Goal: Task Accomplishment & Management: Use online tool/utility

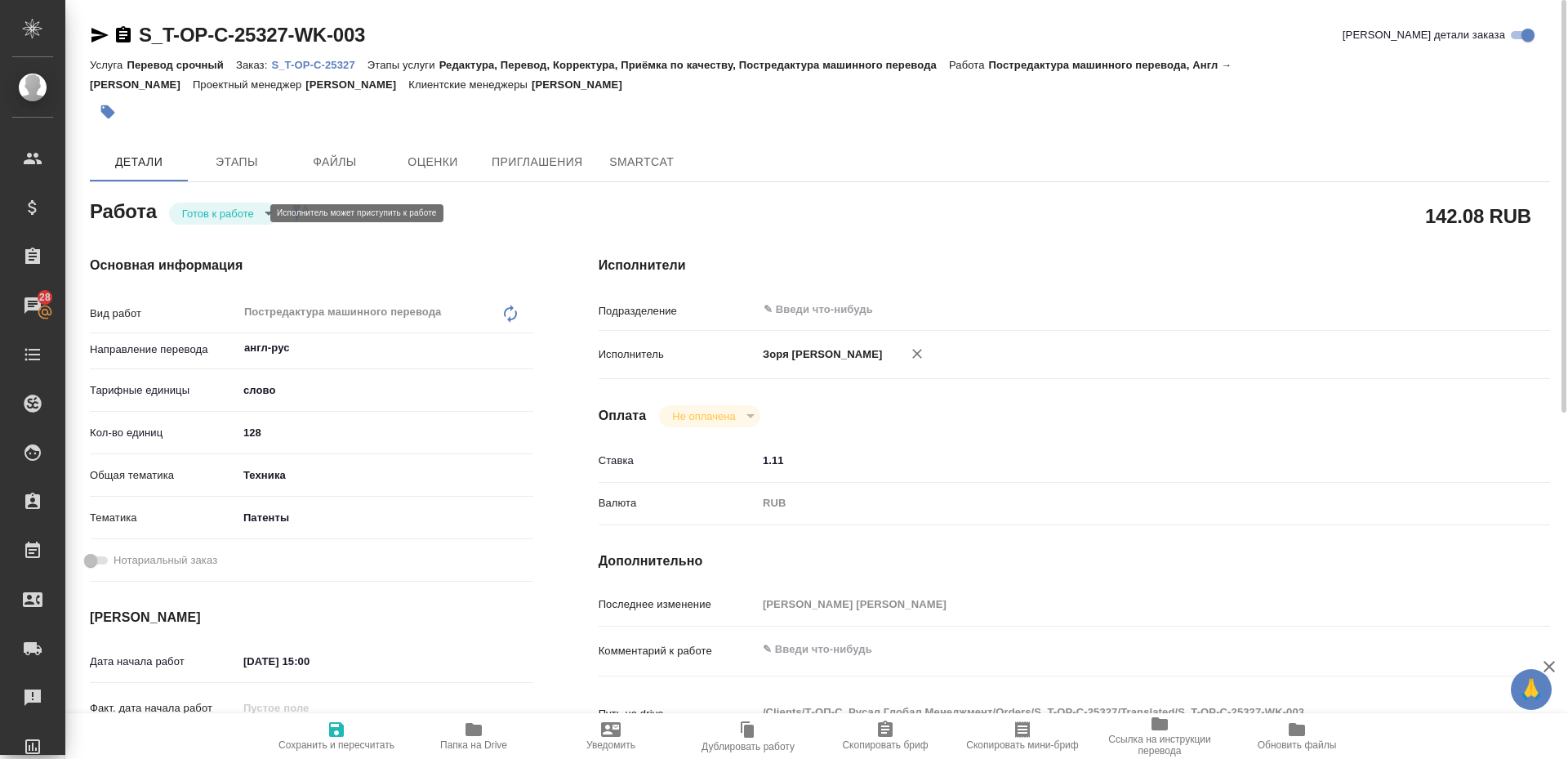
click at [214, 219] on body "🙏 .cls-1 fill:#fff; AWATERA [PERSON_NAME] Спецификации Заказы 28 Чаты Todo Прое…" at bounding box center [784, 379] width 1568 height 759
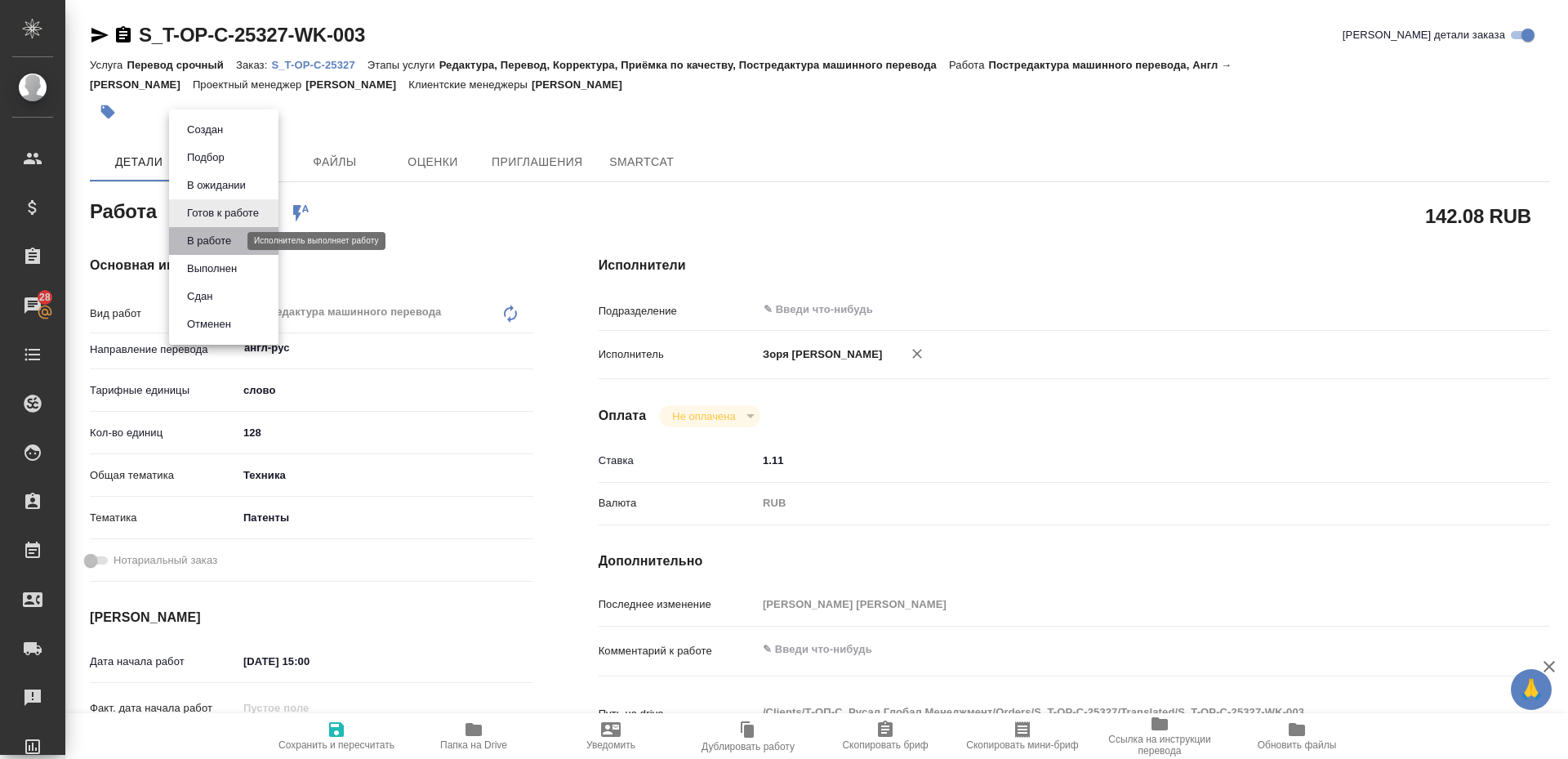
click at [205, 234] on button "В работе" at bounding box center [209, 241] width 54 height 18
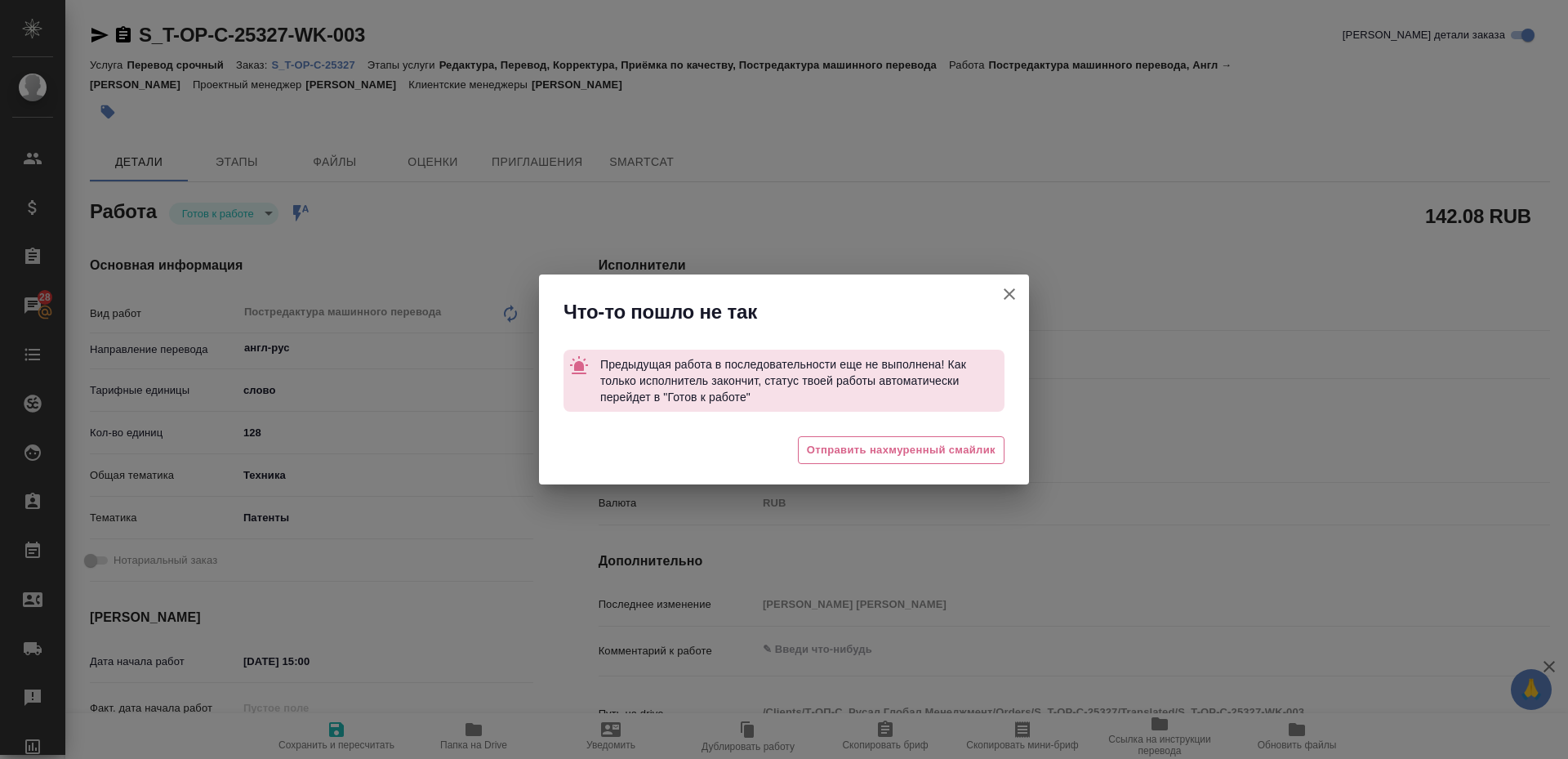
type textarea "x"
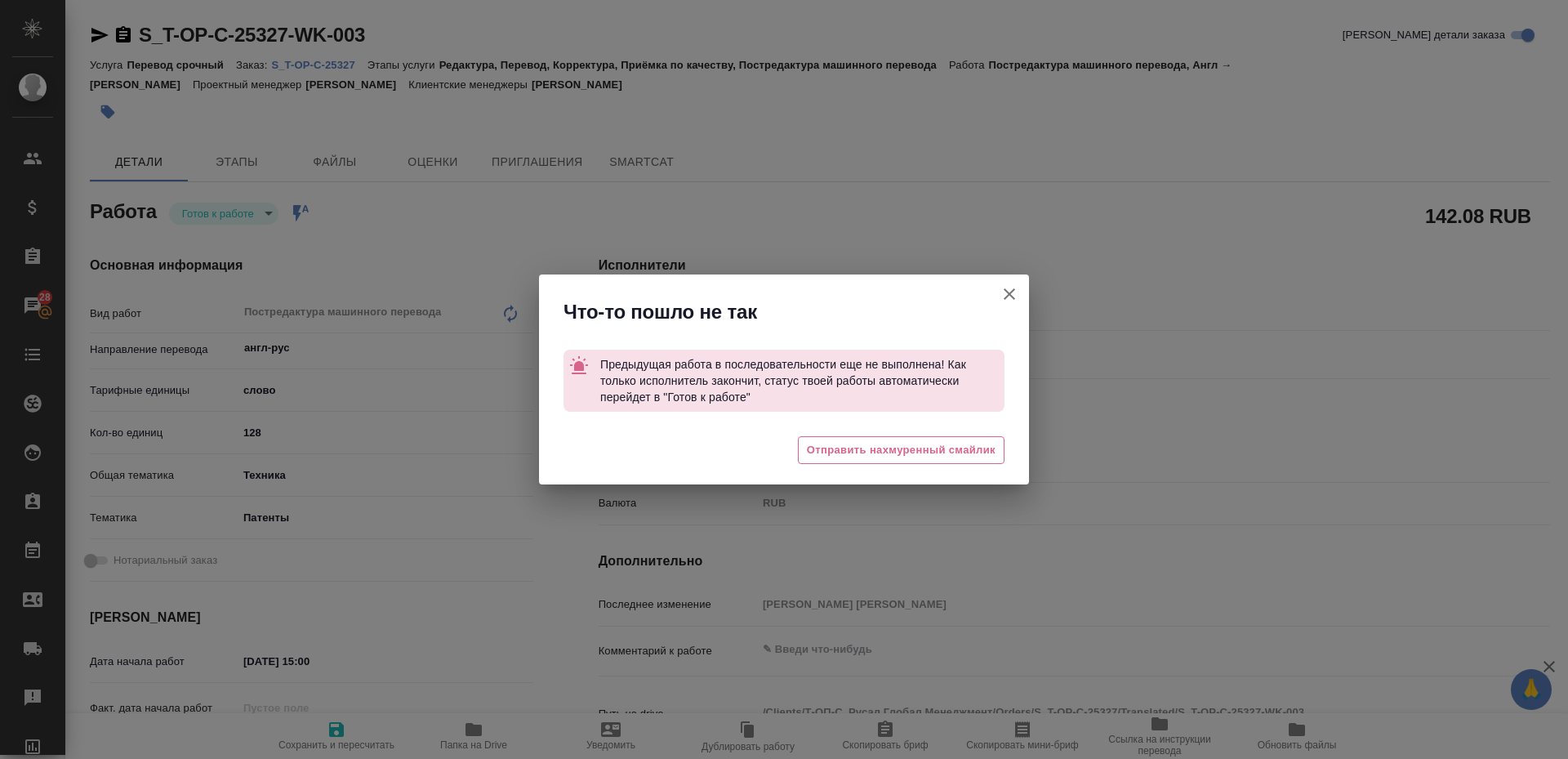
type textarea "x"
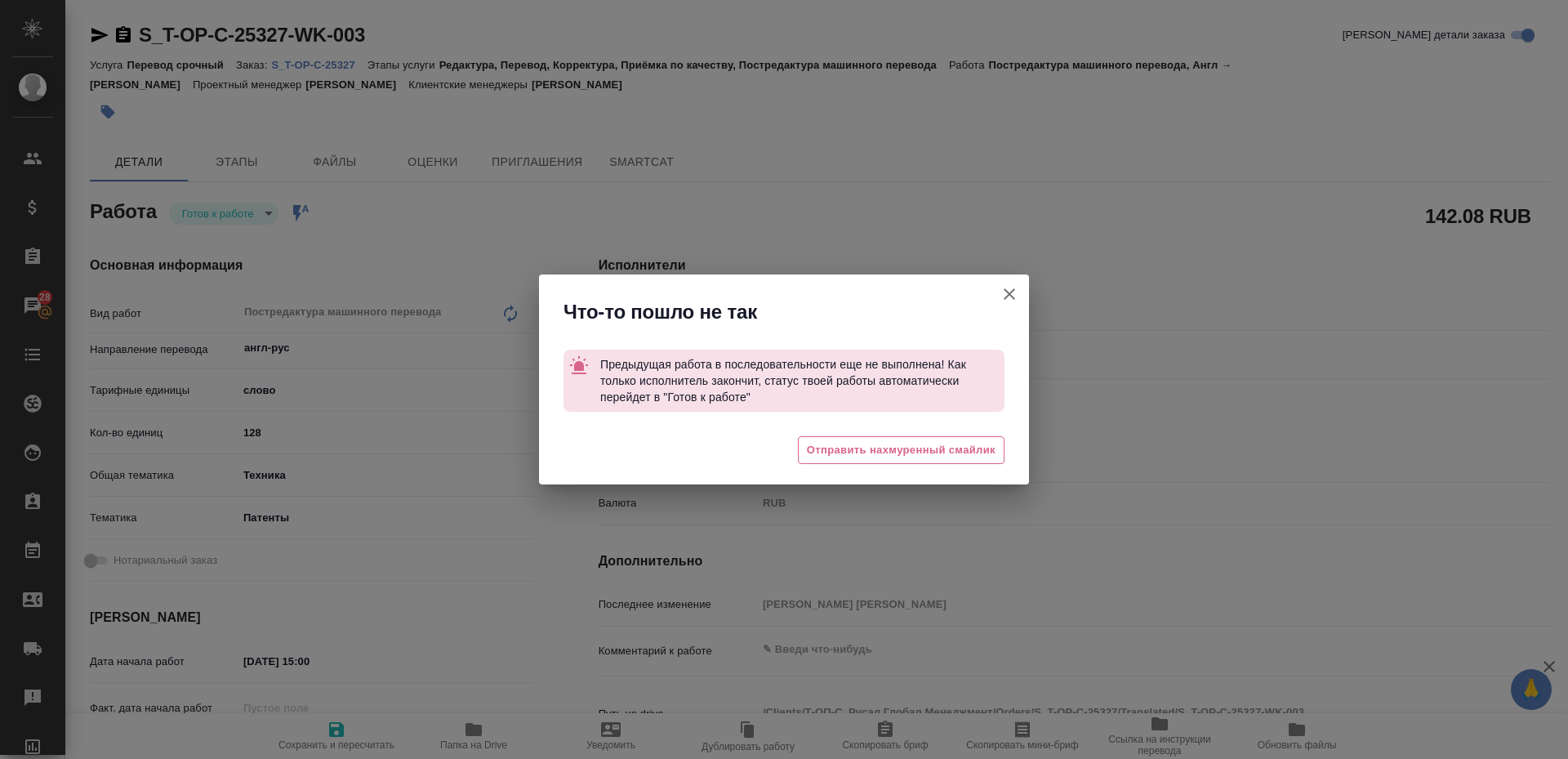
type textarea "x"
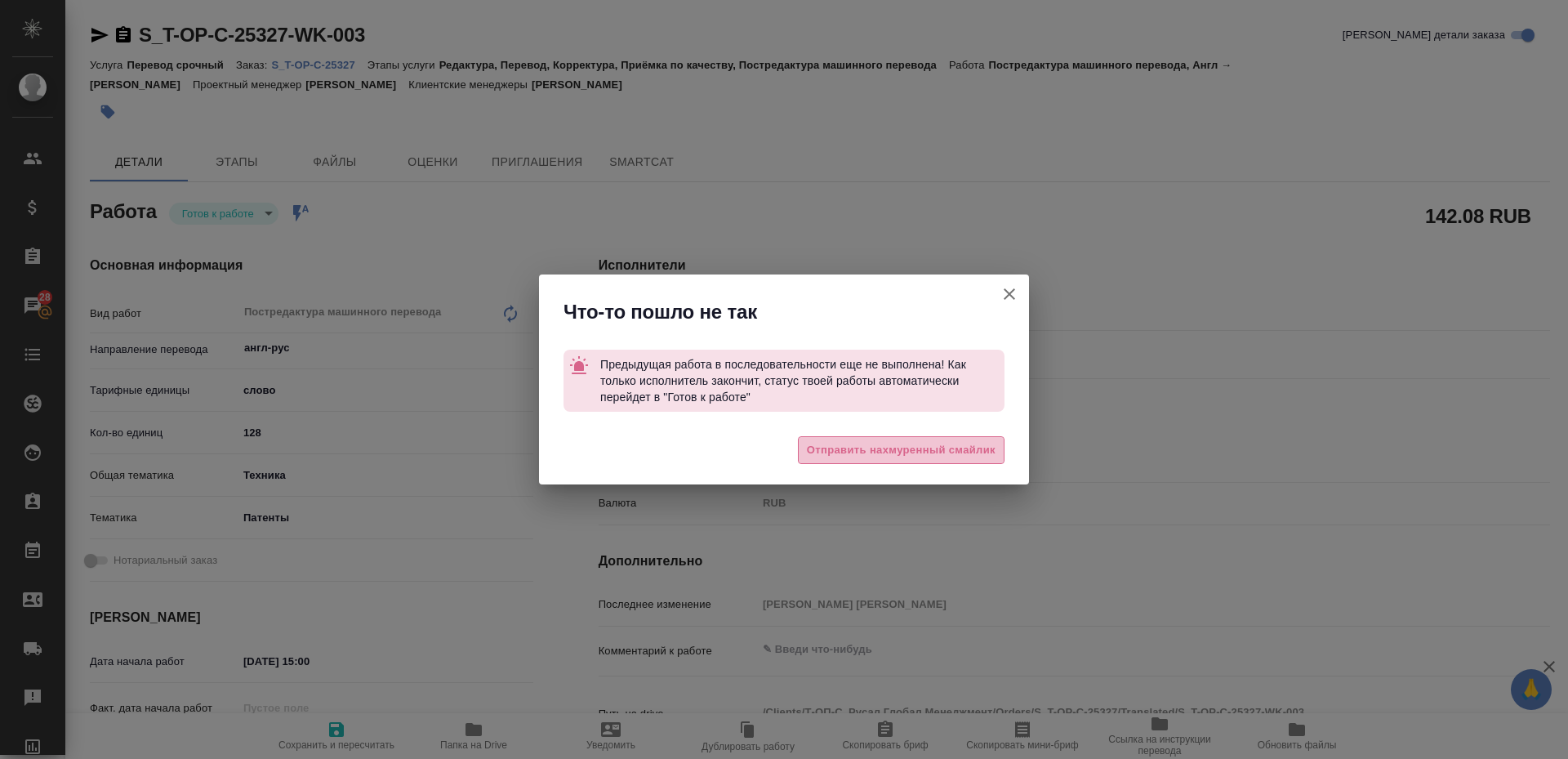
click at [853, 459] on span "Отправить нахмуренный смайлик" at bounding box center [901, 450] width 189 height 19
type textarea "x"
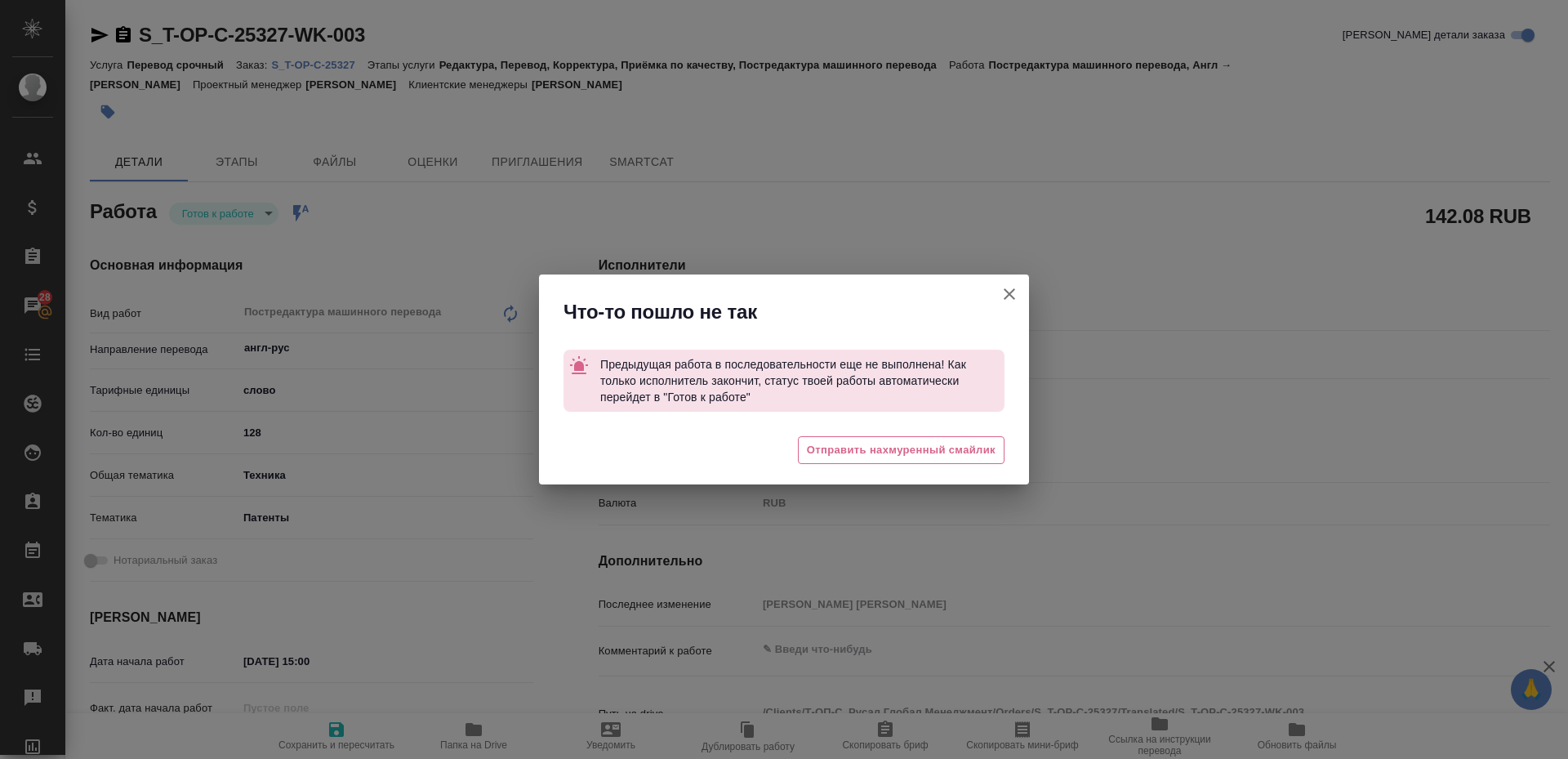
type textarea "x"
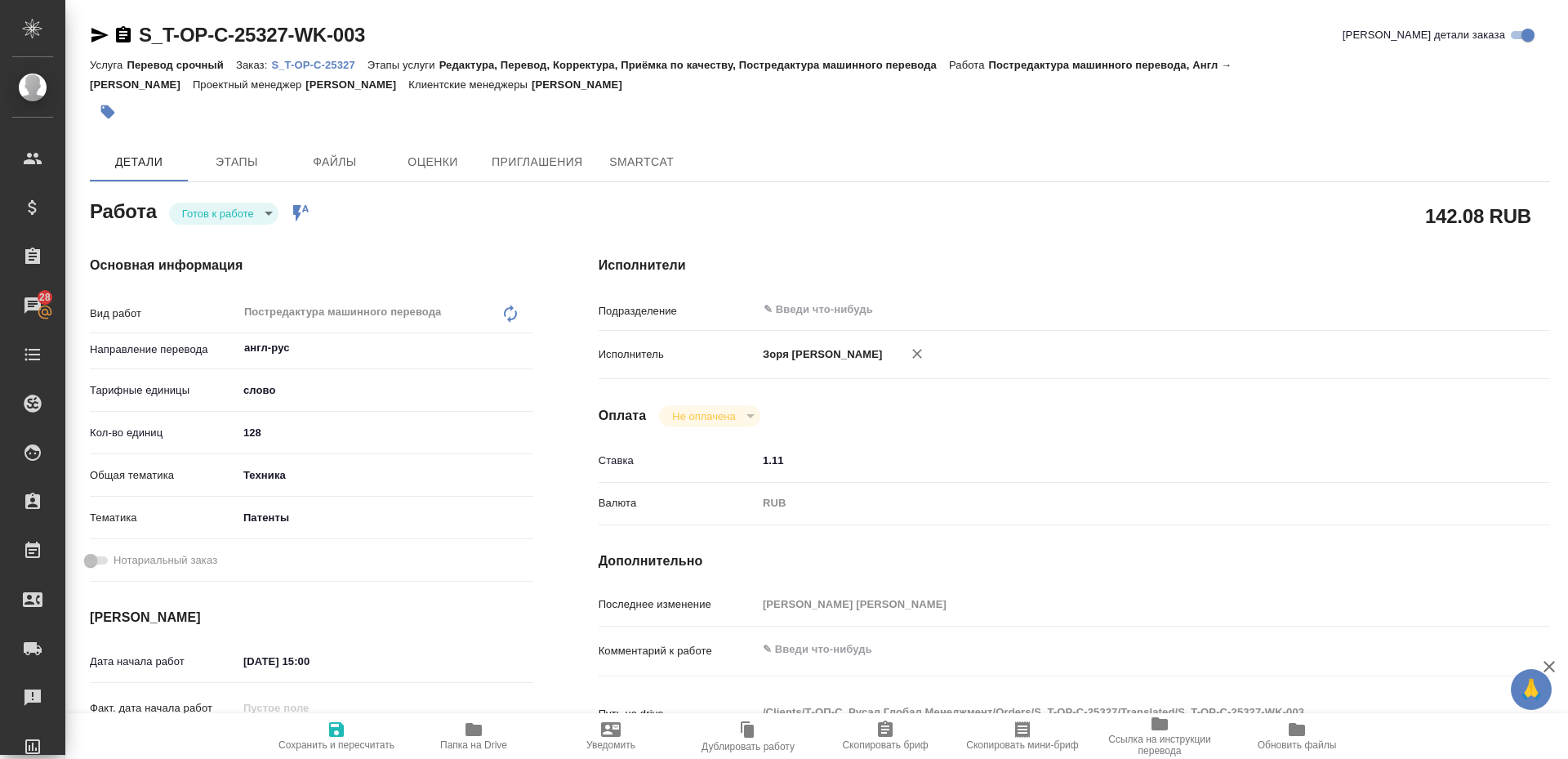
scroll to position [635, 0]
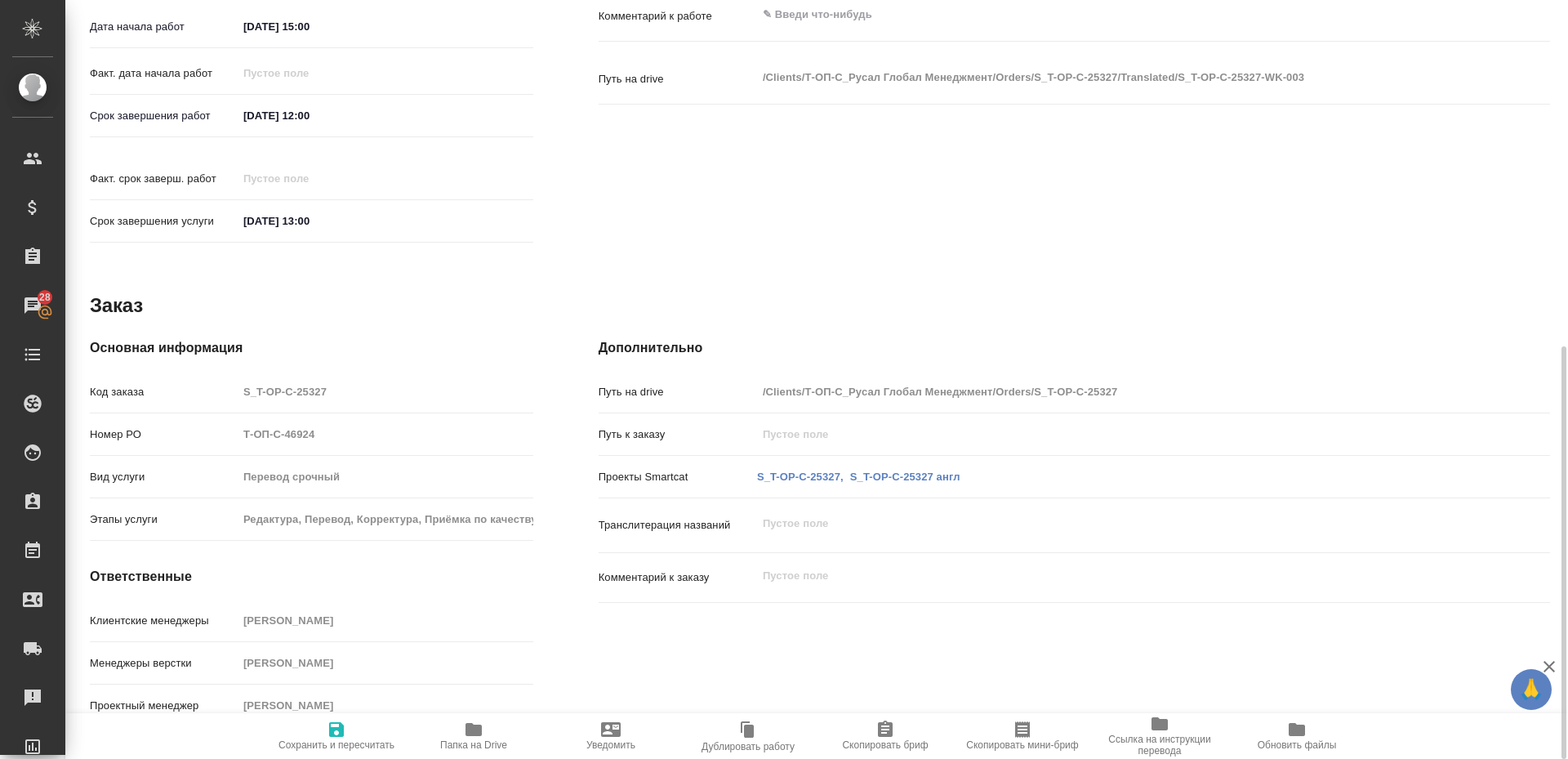
click at [889, 466] on div "S_T-OP-C-25327 англ" at bounding box center [905, 478] width 117 height 23
click at [891, 471] on link "S_T-OP-C-25327 англ" at bounding box center [905, 477] width 110 height 12
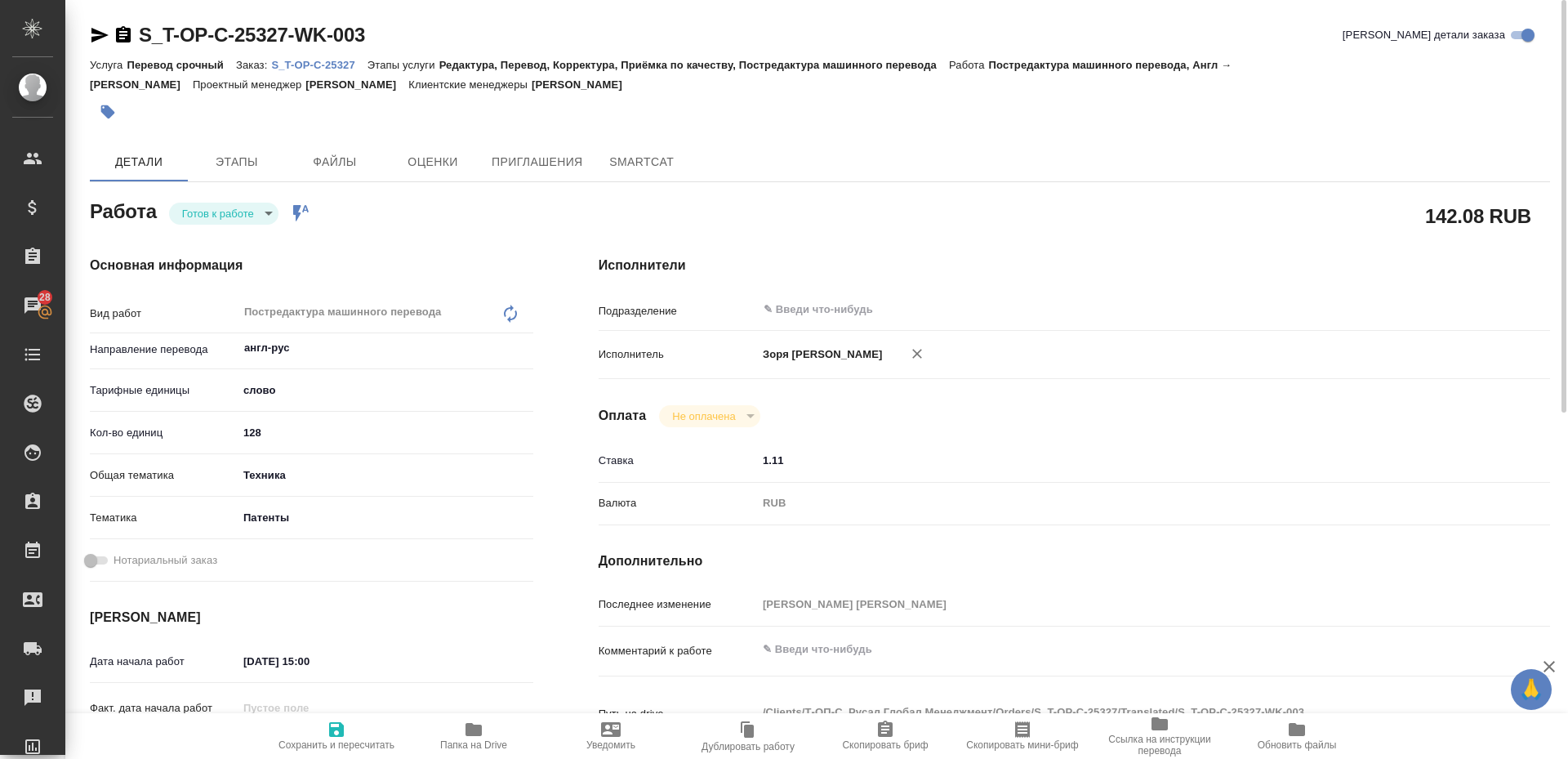
click at [97, 32] on icon "button" at bounding box center [100, 36] width 17 height 15
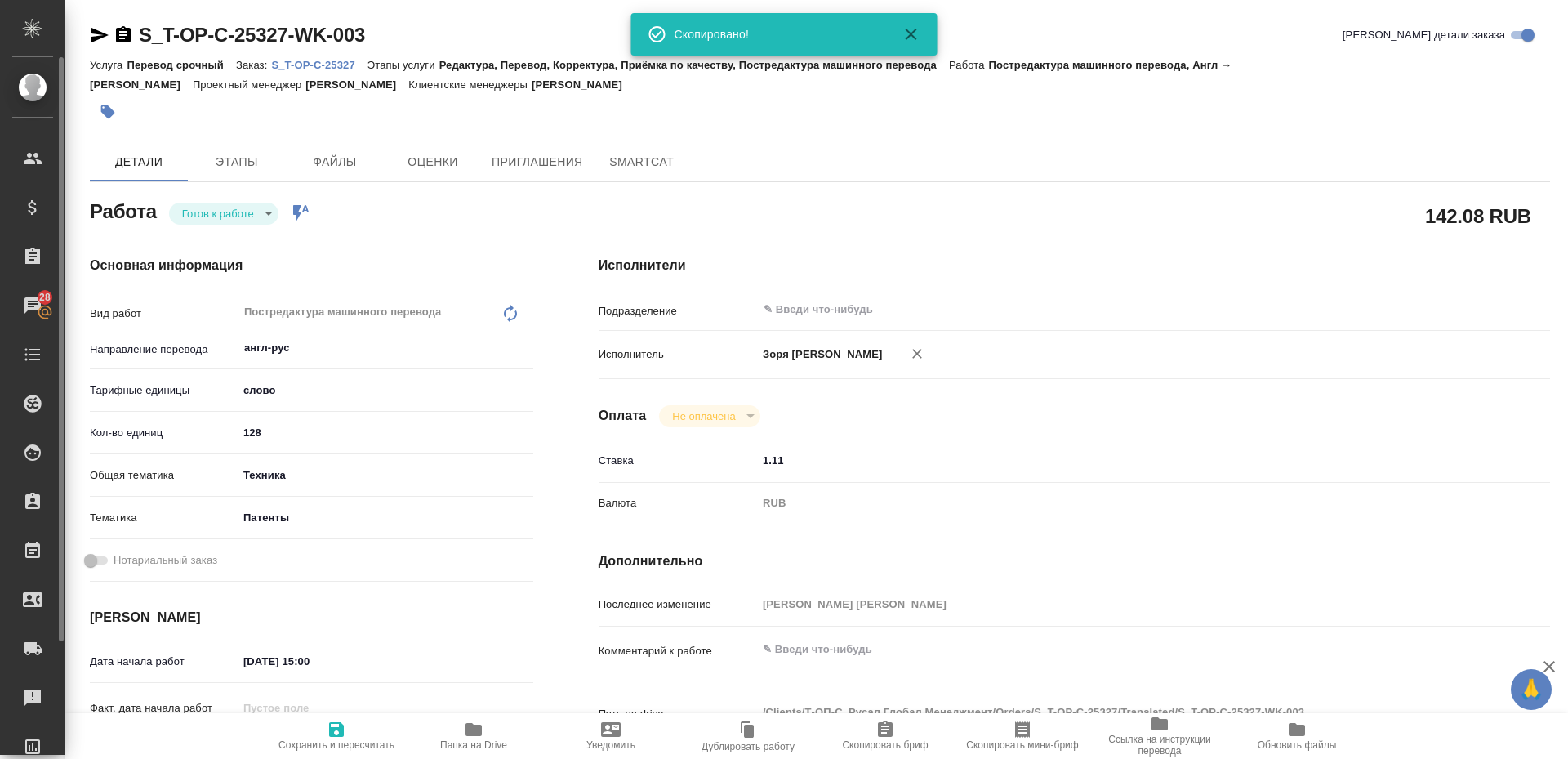
type textarea "x"
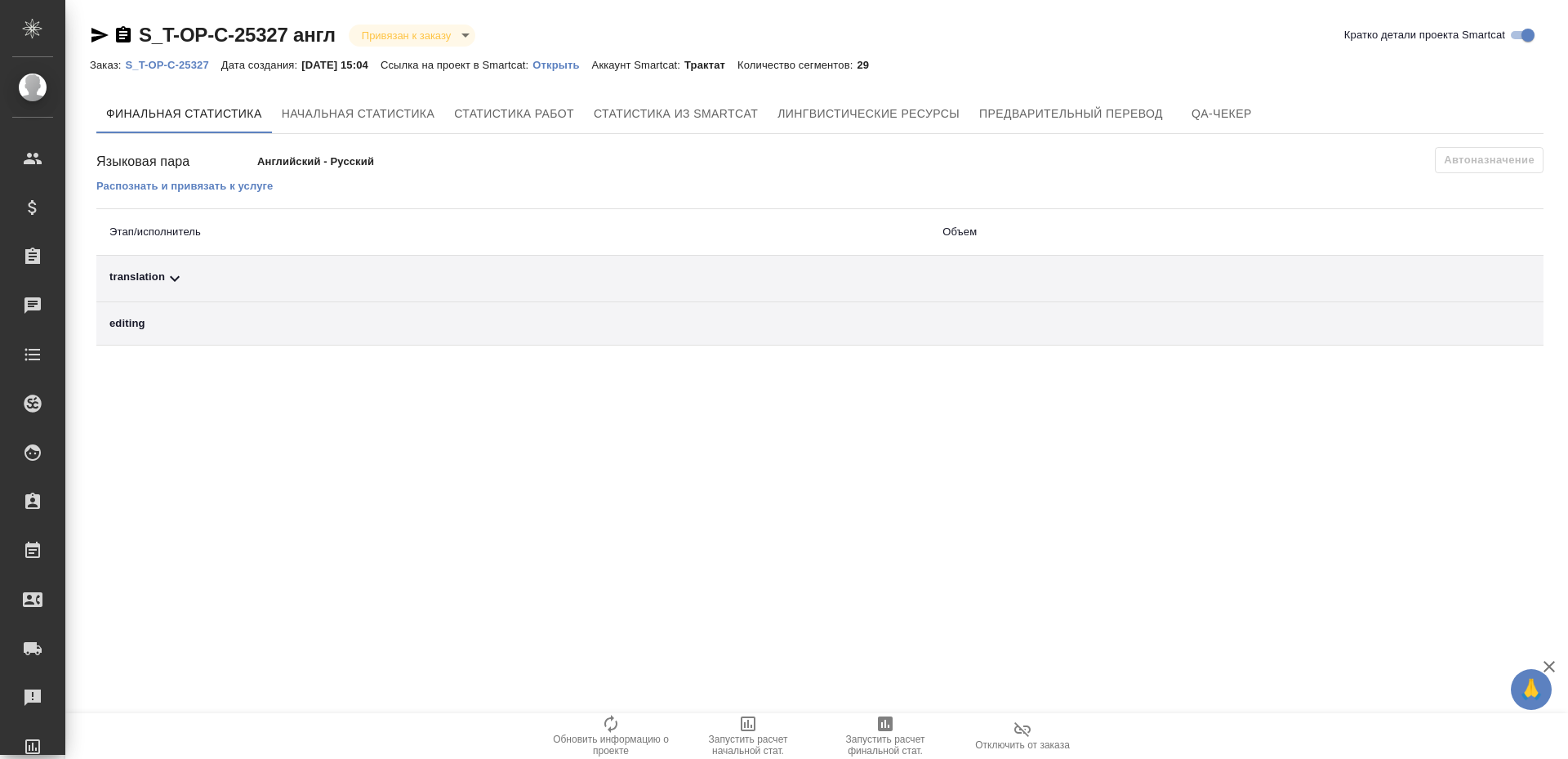
click at [134, 264] on td "translation" at bounding box center [512, 279] width 833 height 46
click at [145, 281] on div "translation" at bounding box center [512, 279] width 807 height 20
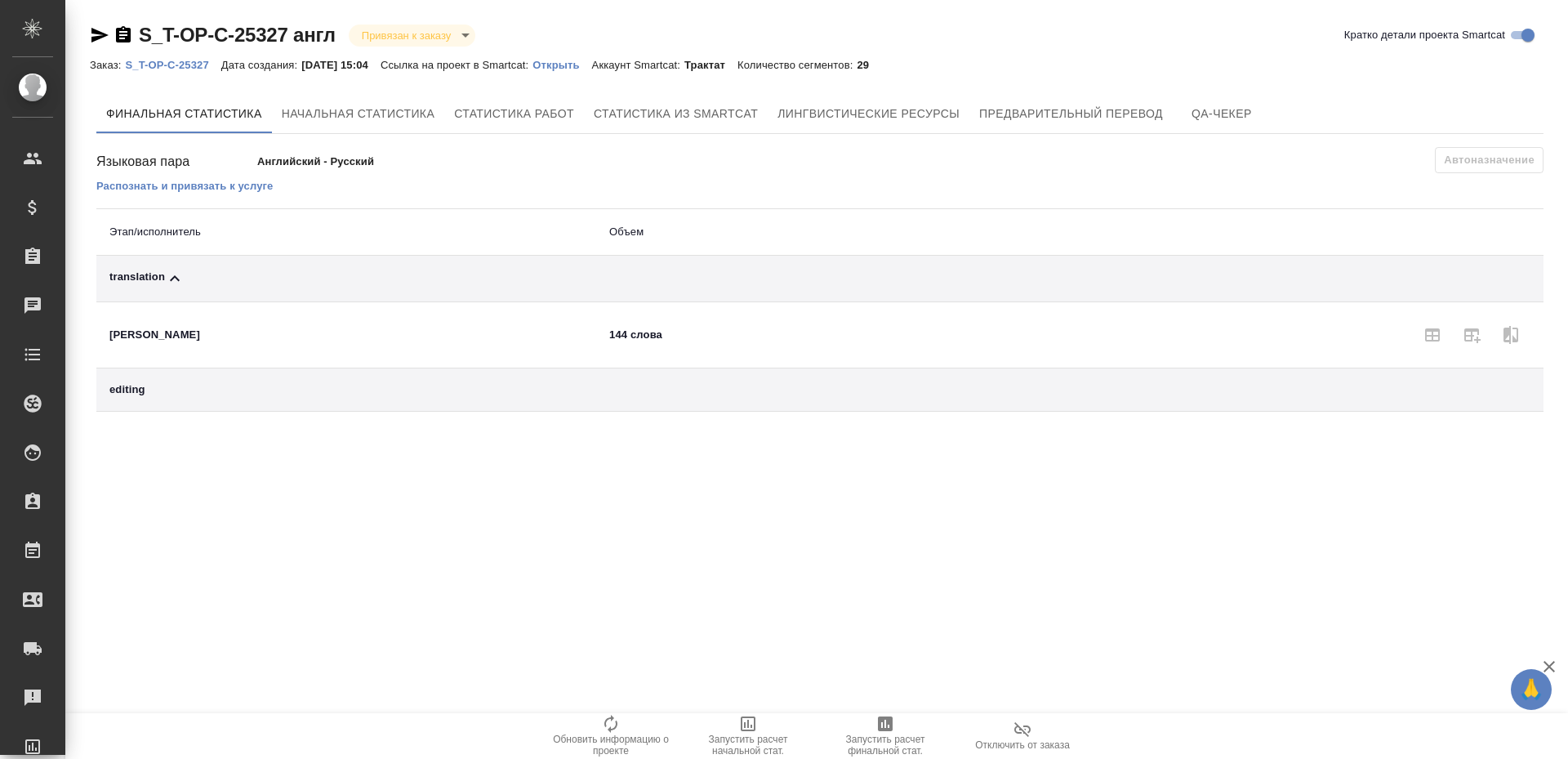
click at [875, 740] on span "Запустить расчет финальной стат." at bounding box center [885, 745] width 117 height 23
